Goal: Book appointment/travel/reservation

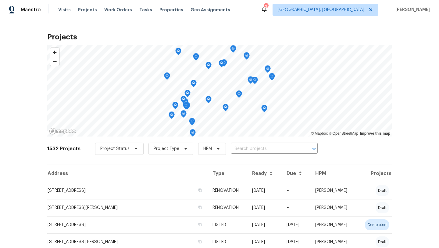
click at [59, 10] on span "Visits" at bounding box center [64, 10] width 13 height 6
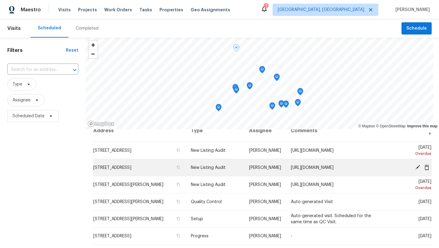
scroll to position [13, 0]
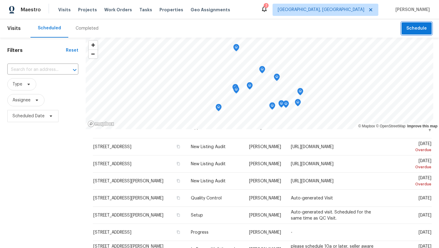
click at [414, 31] on span "Schedule" at bounding box center [416, 29] width 20 height 8
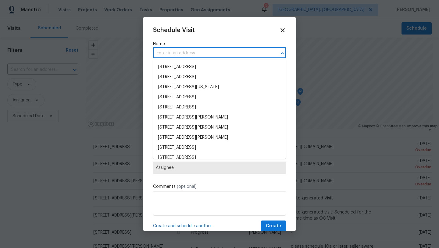
click at [193, 51] on input "text" at bounding box center [211, 52] width 116 height 9
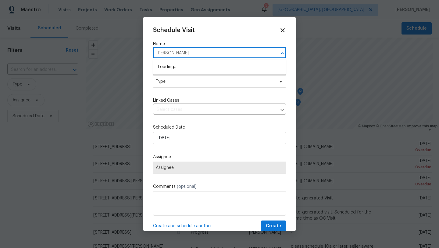
type input "glenns"
click at [181, 66] on li "[STREET_ADDRESS][PERSON_NAME]" at bounding box center [219, 67] width 133 height 10
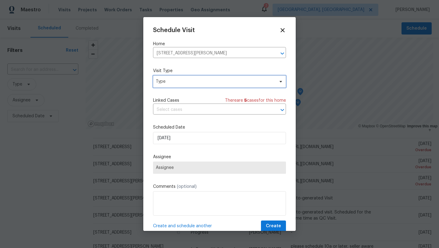
click at [174, 84] on span "Type" at bounding box center [215, 81] width 119 height 6
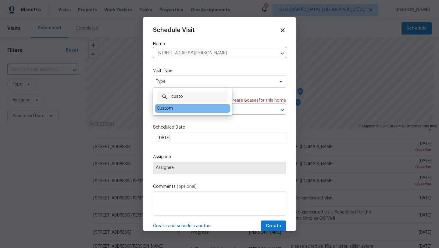
type input "custo"
click at [170, 108] on div "Custom" at bounding box center [165, 108] width 16 height 6
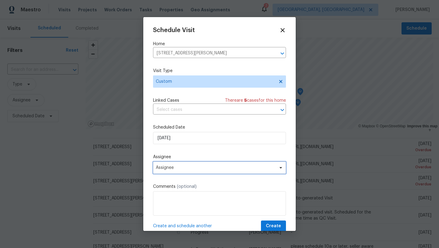
click at [170, 170] on span "Assignee" at bounding box center [216, 167] width 120 height 5
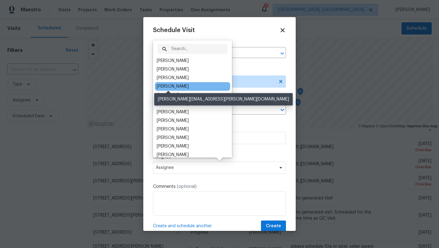
click at [173, 83] on div "[PERSON_NAME]" at bounding box center [173, 86] width 32 height 6
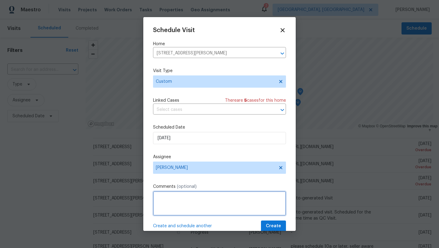
click at [168, 198] on textarea at bounding box center [219, 203] width 133 height 24
type textarea "[PERSON_NAME] visit"
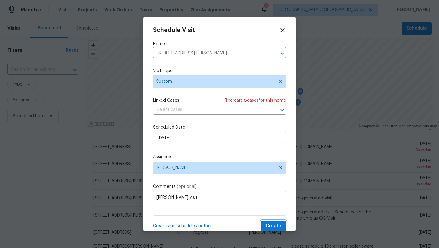
click at [270, 228] on span "Create" at bounding box center [273, 226] width 15 height 8
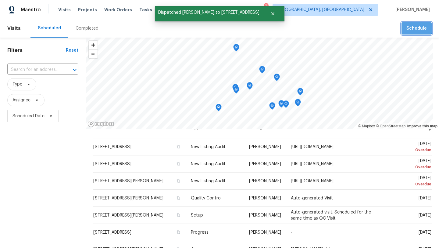
click at [415, 27] on span "Schedule" at bounding box center [416, 29] width 20 height 8
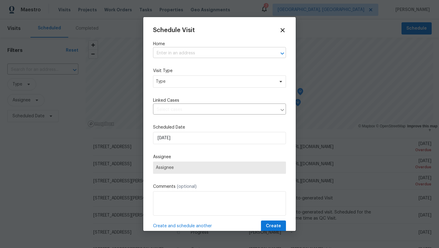
click at [186, 51] on input "text" at bounding box center [211, 52] width 116 height 9
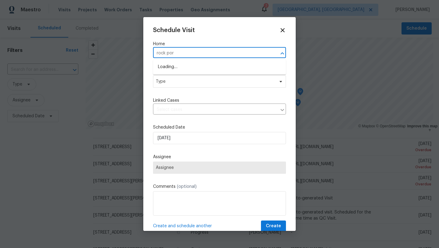
type input "rock port"
click at [176, 66] on li "[STREET_ADDRESS][PERSON_NAME]" at bounding box center [219, 67] width 133 height 10
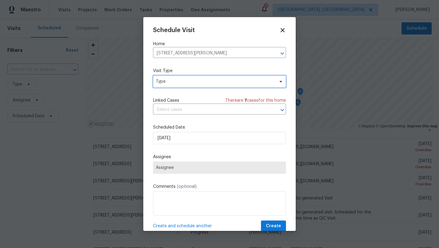
click at [174, 81] on span "Type" at bounding box center [215, 81] width 119 height 6
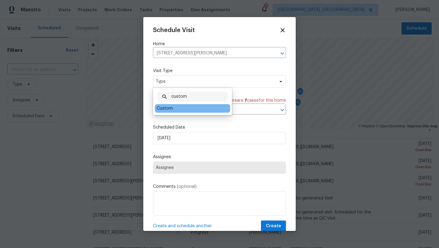
type input "custom"
click at [167, 109] on div "Custom" at bounding box center [165, 108] width 16 height 6
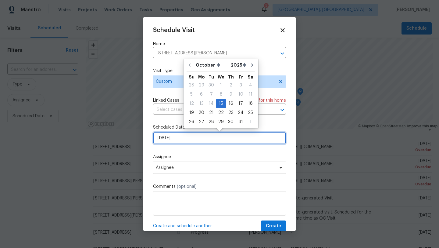
click at [168, 140] on input "[DATE]" at bounding box center [219, 138] width 133 height 12
click at [229, 103] on div "16" at bounding box center [231, 103] width 10 height 9
type input "[DATE]"
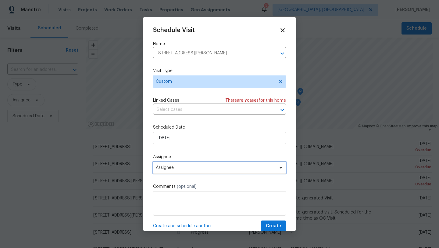
click at [186, 164] on span "Assignee" at bounding box center [219, 167] width 133 height 12
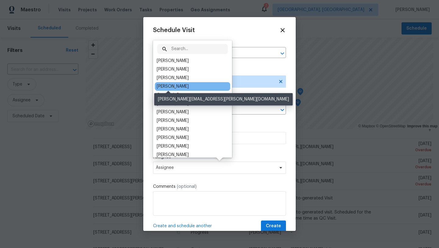
click at [170, 84] on div "[PERSON_NAME]" at bounding box center [173, 86] width 32 height 6
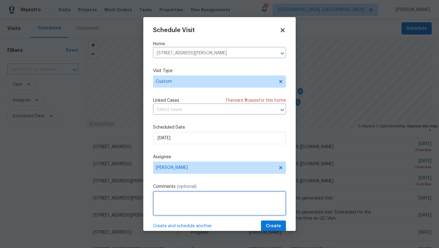
click at [181, 199] on textarea at bounding box center [219, 203] width 133 height 24
type textarea "[PERSON_NAME] visit"
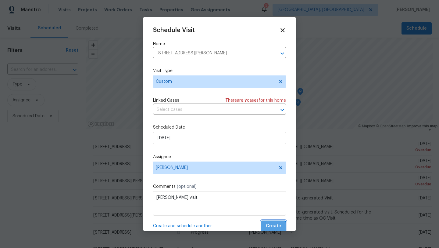
click at [273, 227] on span "Create" at bounding box center [273, 226] width 15 height 8
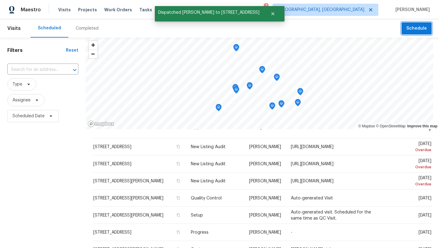
click at [410, 27] on span "Schedule" at bounding box center [416, 29] width 20 height 8
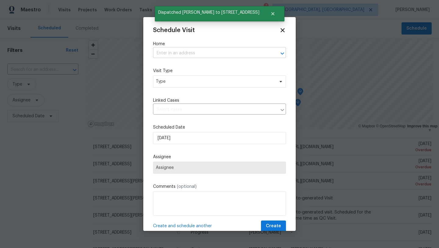
click at [164, 54] on input "text" at bounding box center [211, 52] width 116 height 9
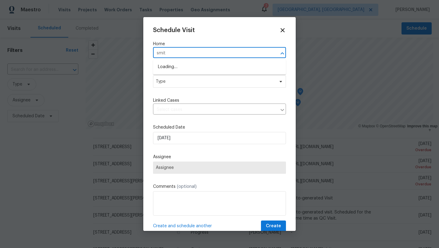
type input "[PERSON_NAME]"
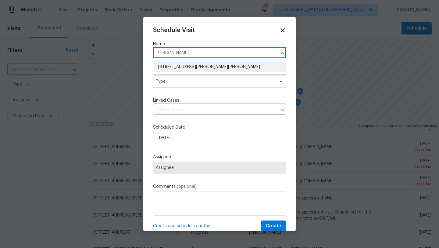
click at [168, 66] on li "[STREET_ADDRESS][PERSON_NAME][PERSON_NAME]" at bounding box center [219, 67] width 133 height 10
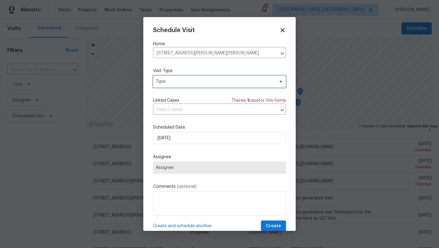
click at [167, 82] on span "Type" at bounding box center [215, 81] width 119 height 6
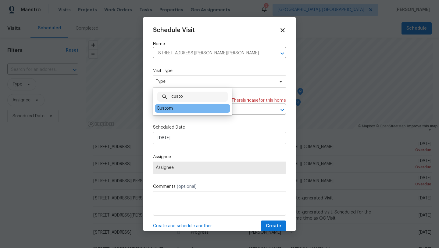
type input "custo"
click at [165, 110] on div "Custom" at bounding box center [165, 108] width 16 height 6
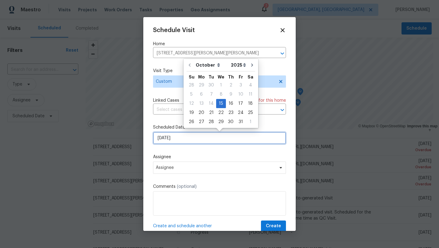
click at [167, 143] on input "[DATE]" at bounding box center [219, 138] width 133 height 12
click at [230, 104] on div "16" at bounding box center [231, 103] width 10 height 9
type input "[DATE]"
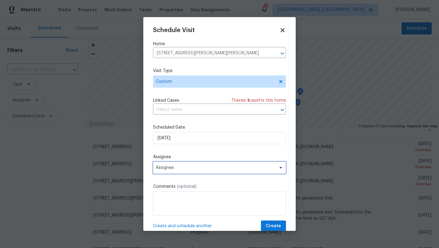
click at [184, 166] on span "Assignee" at bounding box center [216, 167] width 120 height 5
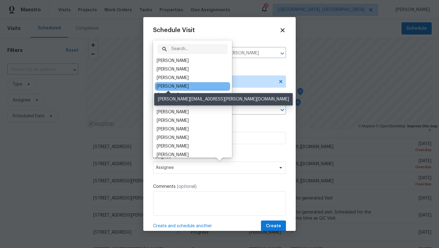
click at [176, 87] on div "[PERSON_NAME]" at bounding box center [173, 86] width 32 height 6
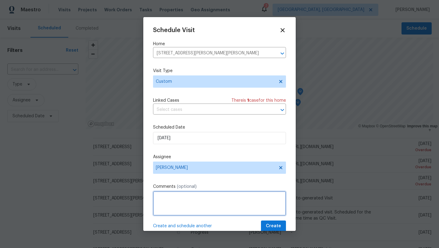
click at [170, 198] on textarea at bounding box center [219, 203] width 133 height 24
type textarea "[PERSON_NAME] visit"
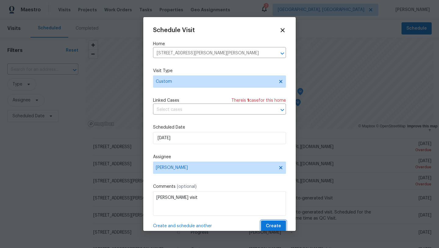
click at [273, 227] on span "Create" at bounding box center [273, 226] width 15 height 8
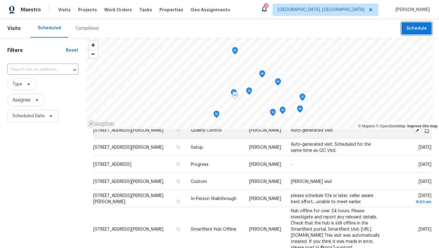
scroll to position [82, 0]
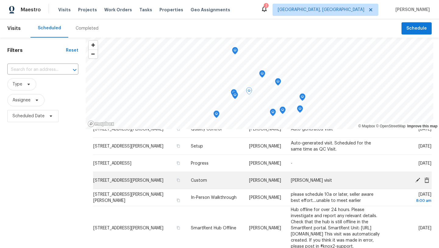
click at [418, 179] on icon at bounding box center [417, 179] width 5 height 5
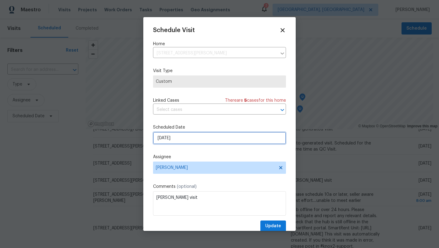
click at [166, 139] on input "[DATE]" at bounding box center [219, 138] width 133 height 12
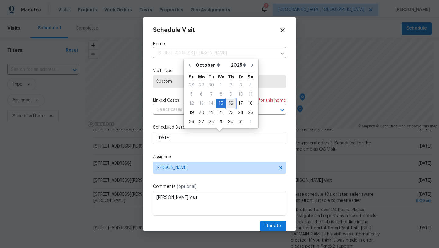
click at [231, 104] on div "16" at bounding box center [231, 103] width 10 height 9
type input "[DATE]"
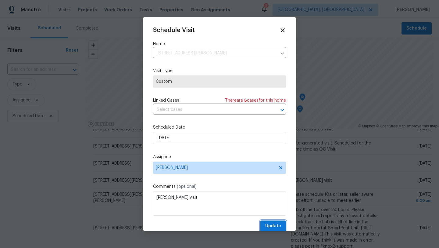
click at [276, 224] on span "Update" at bounding box center [273, 226] width 16 height 8
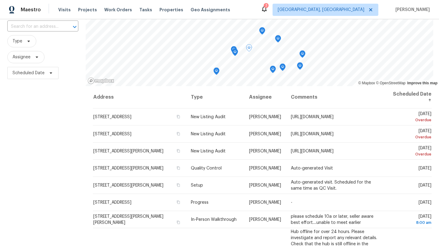
scroll to position [0, 0]
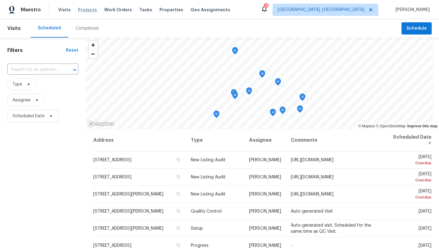
click at [86, 9] on span "Projects" at bounding box center [87, 10] width 19 height 6
